Goal: Task Accomplishment & Management: Complete application form

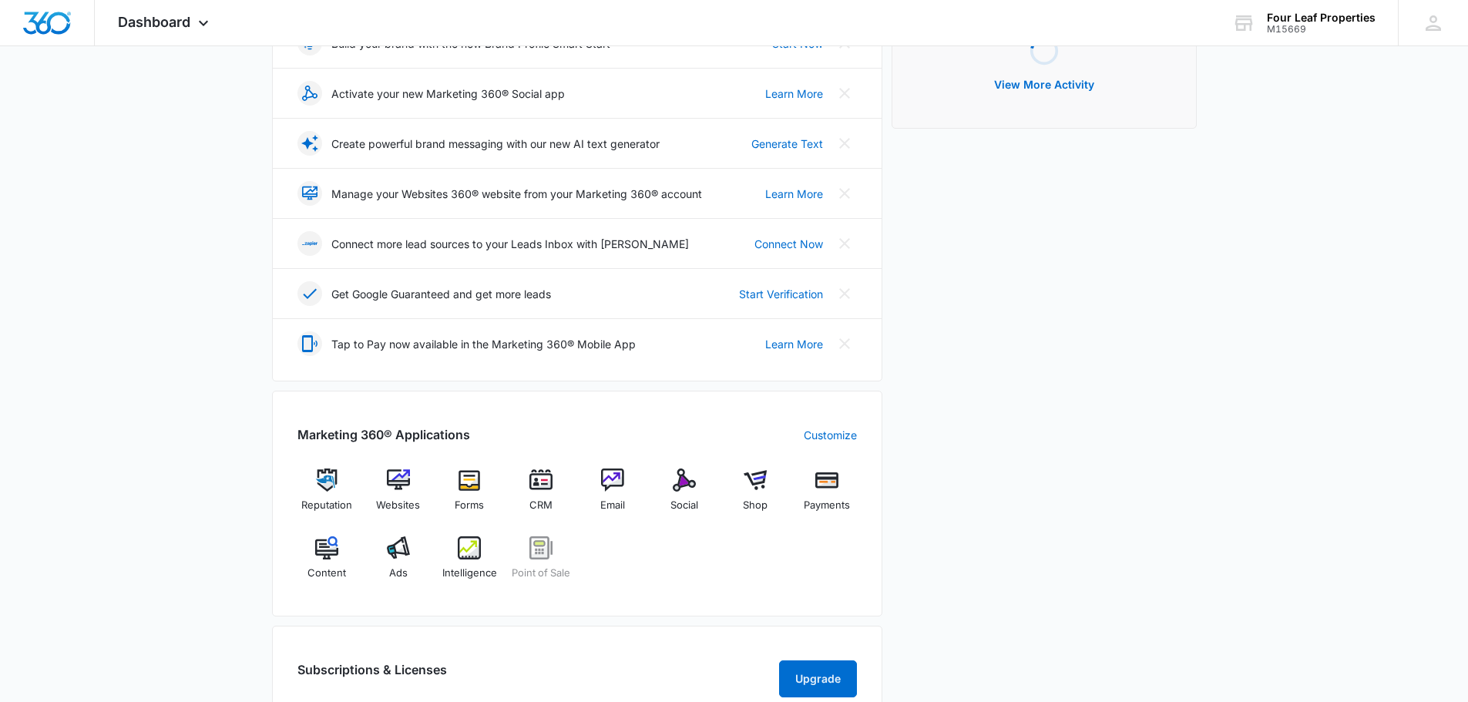
scroll to position [308, 0]
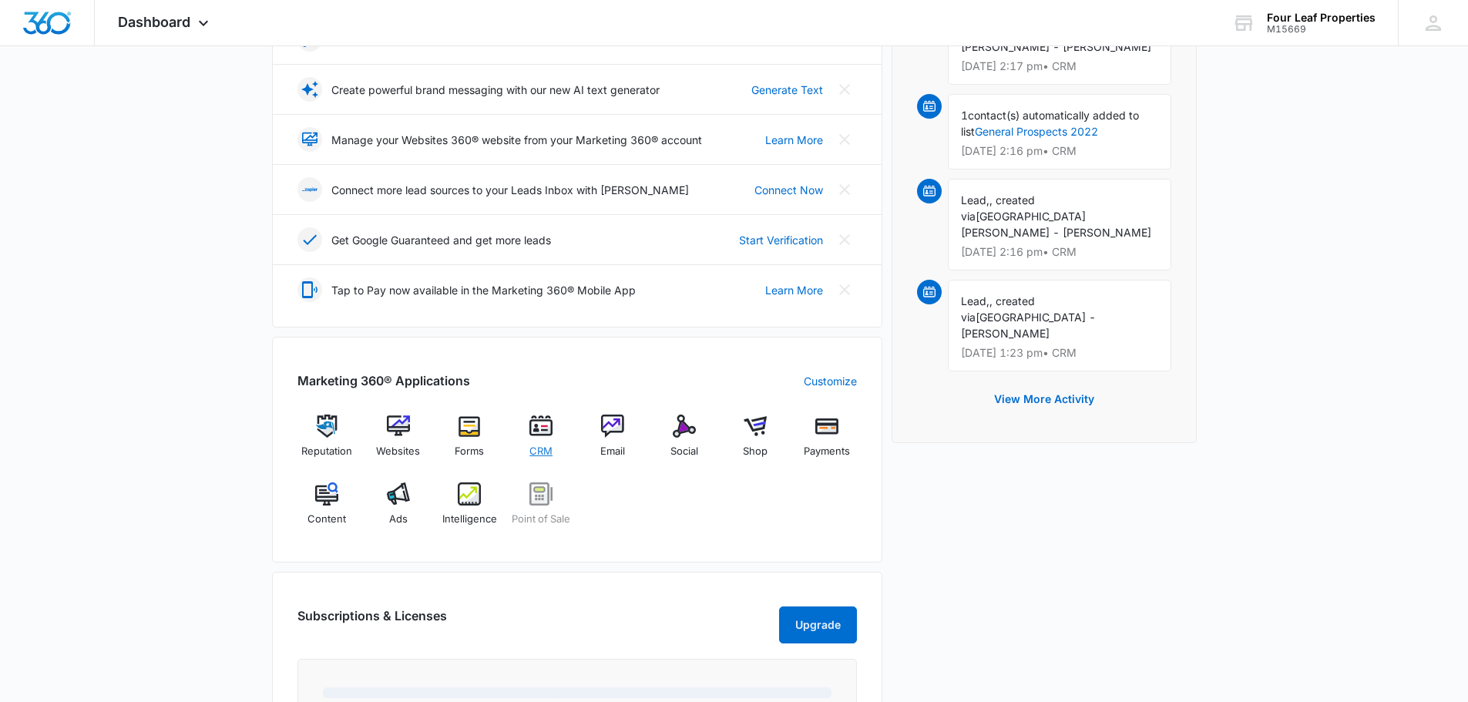
click at [545, 458] on span "CRM" at bounding box center [540, 451] width 23 height 15
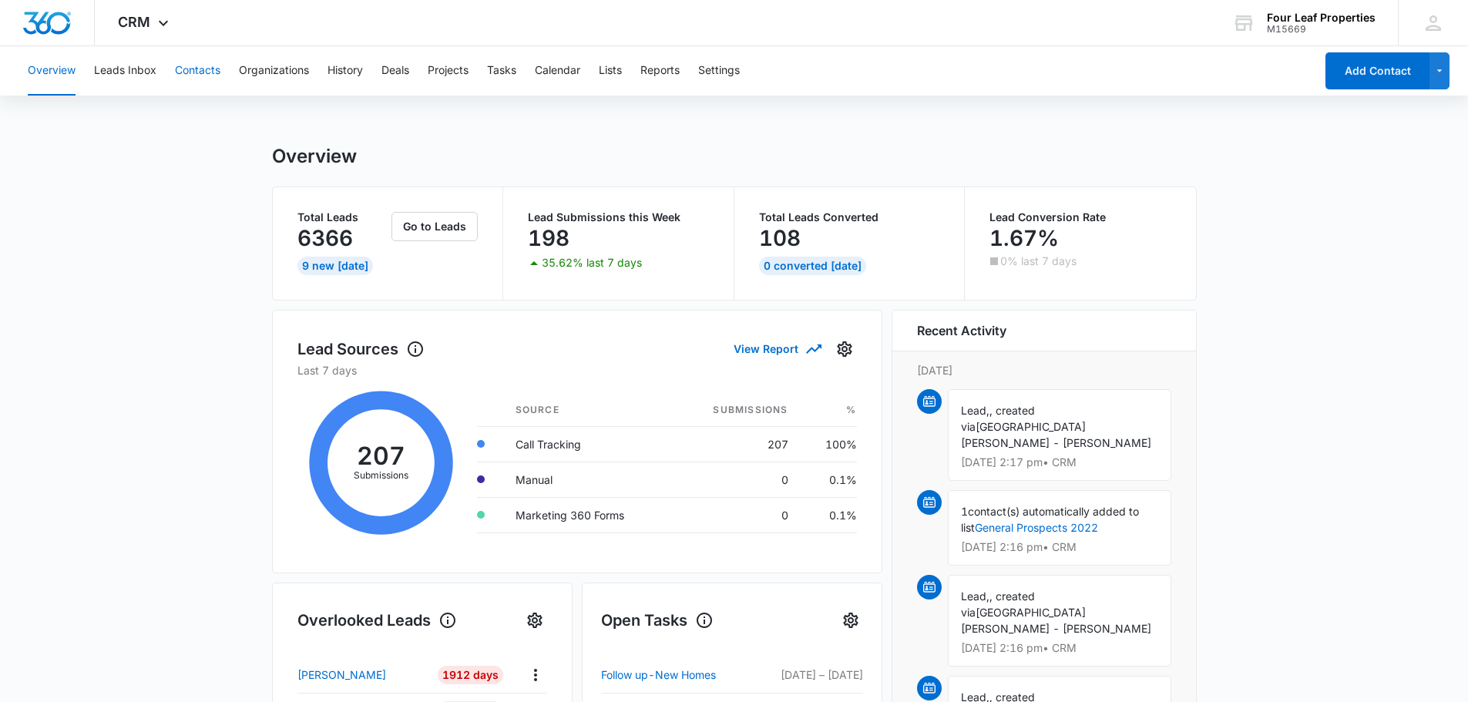
click at [207, 73] on button "Contacts" at bounding box center [197, 70] width 45 height 49
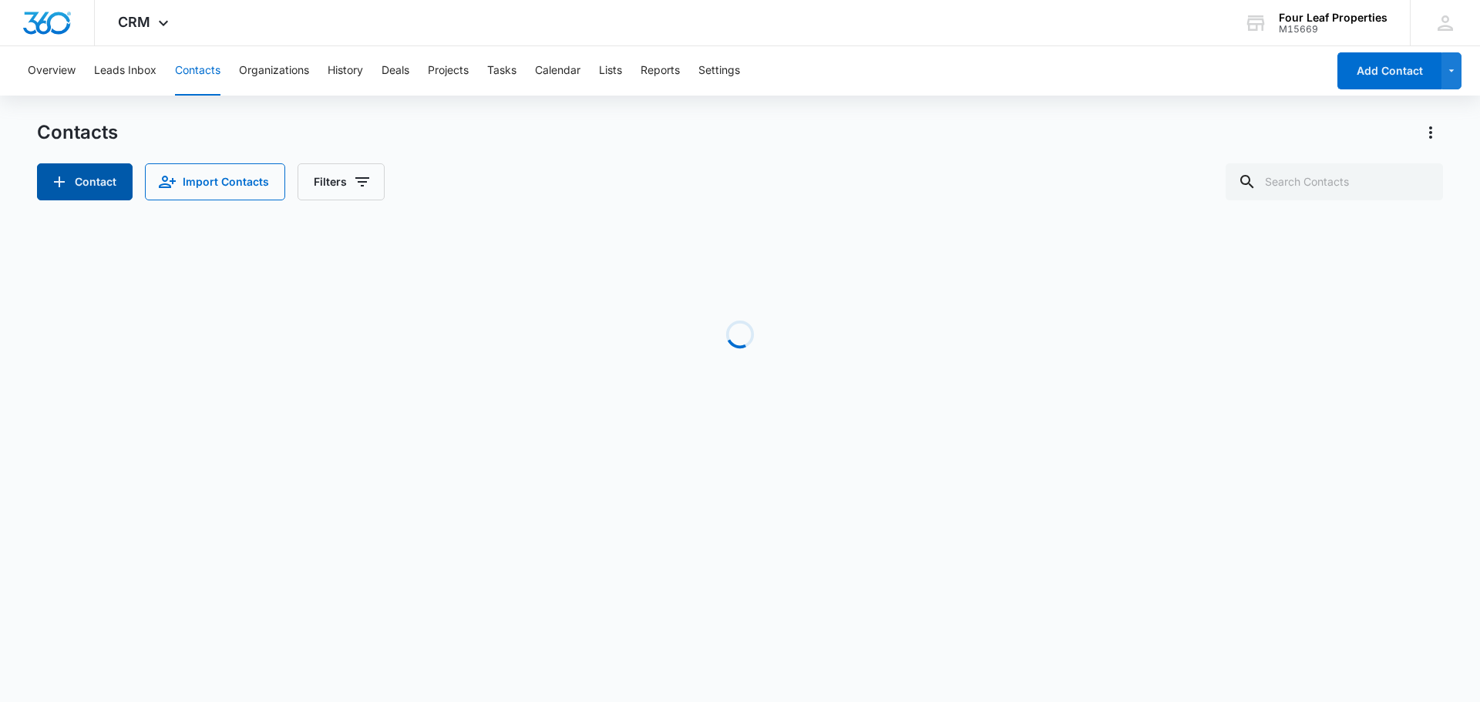
click at [119, 173] on button "Contact" at bounding box center [85, 181] width 96 height 37
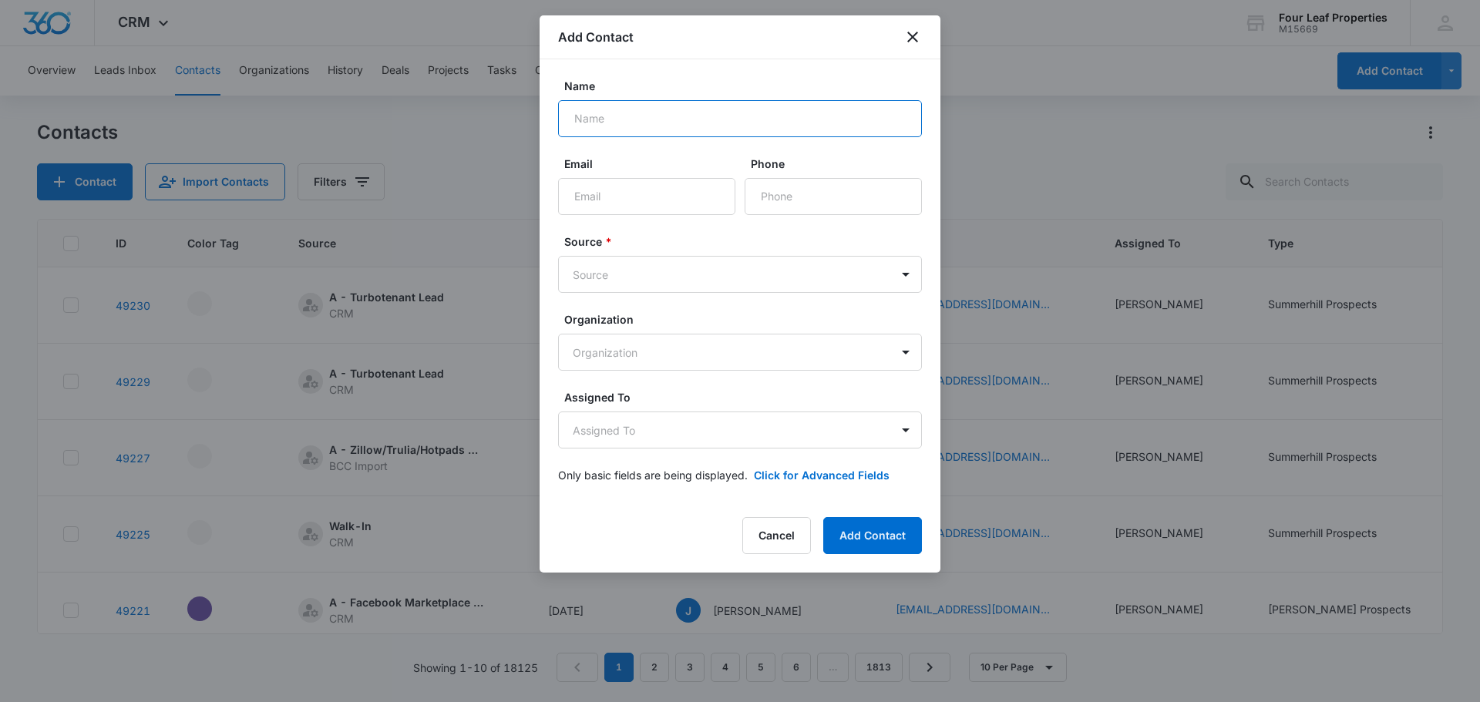
click at [637, 122] on input "Name" at bounding box center [740, 118] width 364 height 37
type input "[PERSON_NAME]"
